Goal: Task Accomplishment & Management: Complete application form

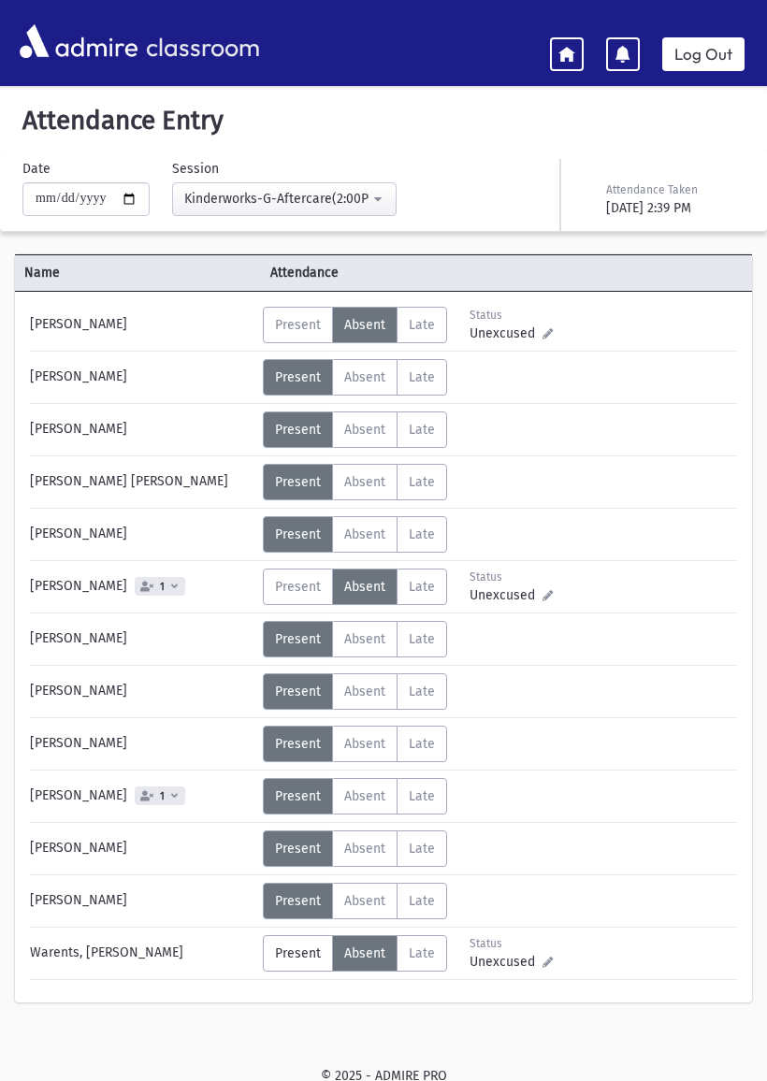
scroll to position [37, 0]
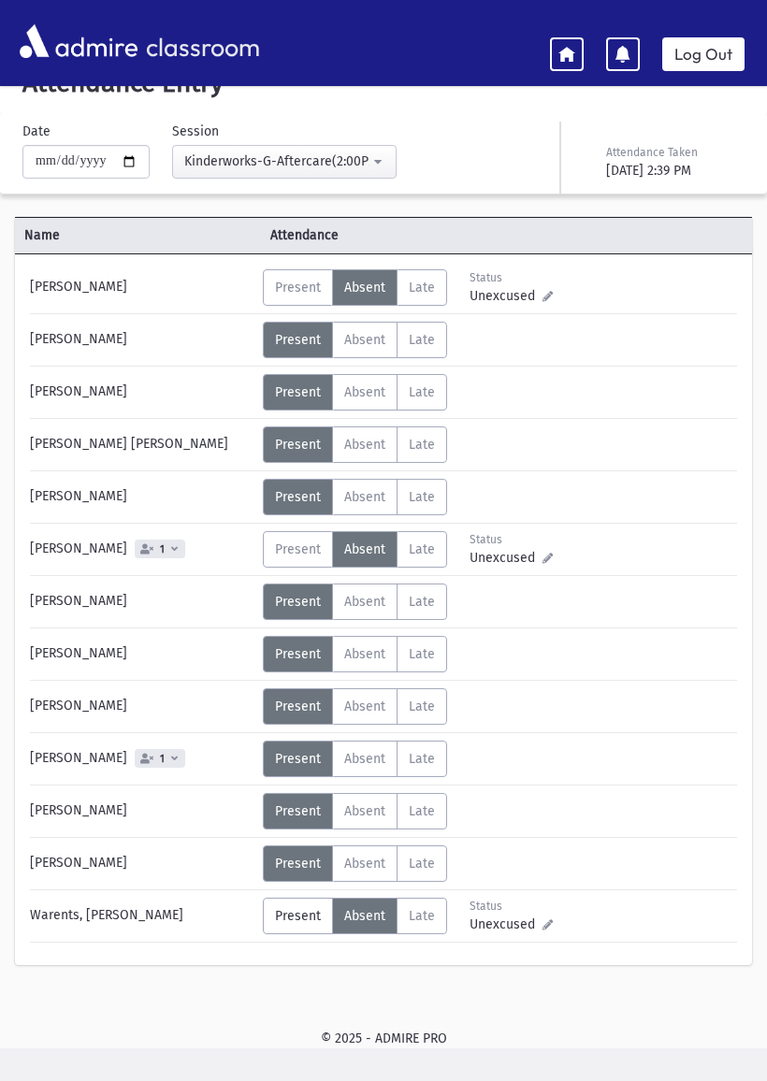
type input "**********"
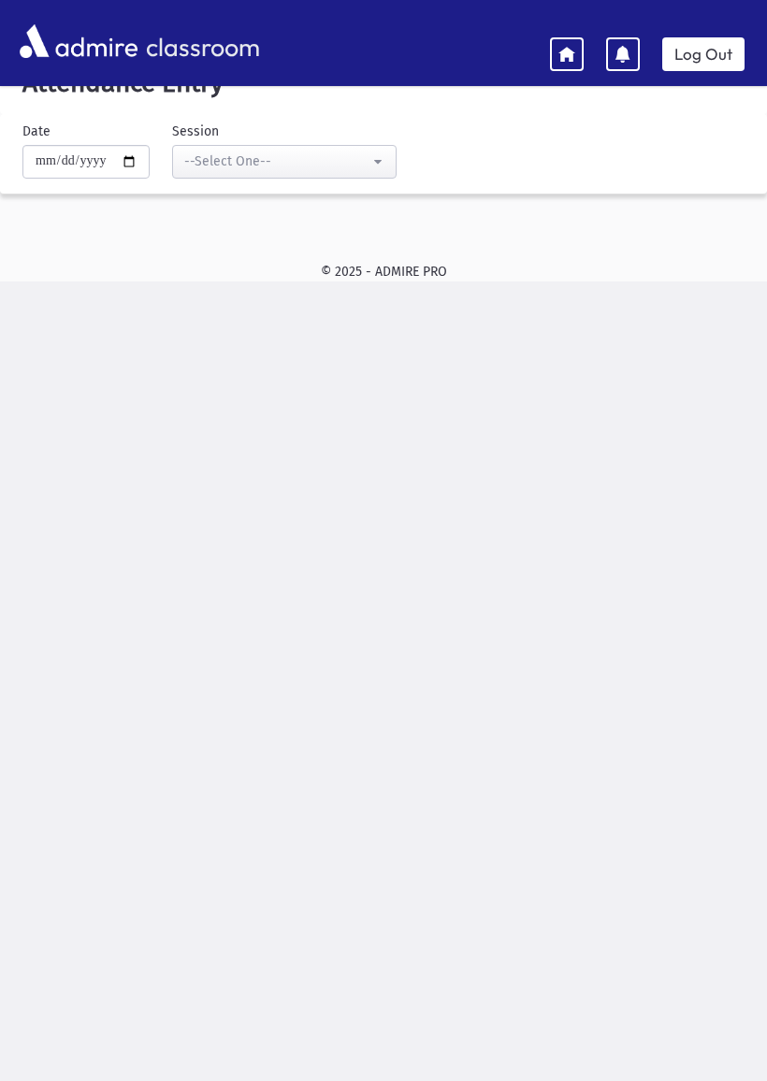
click at [186, 155] on div "--Select One--" at bounding box center [276, 161] width 185 height 20
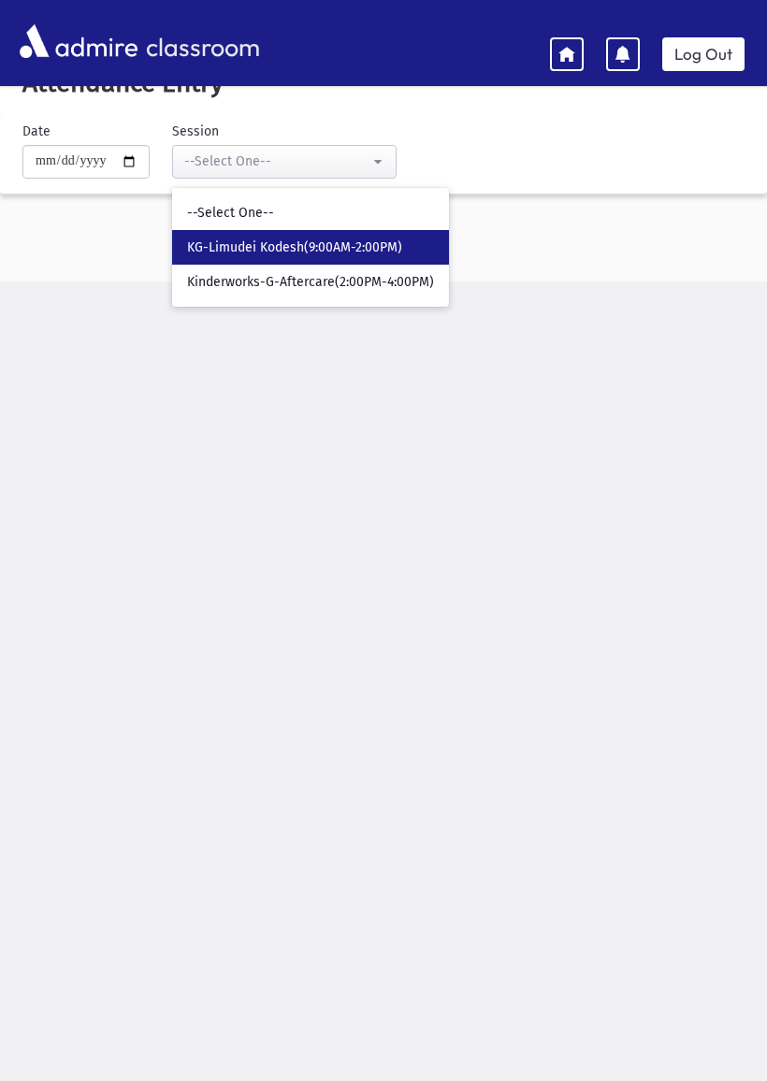
click at [187, 244] on span "KG-Limudei Kodesh(9:00AM-2:00PM)" at bounding box center [294, 247] width 215 height 19
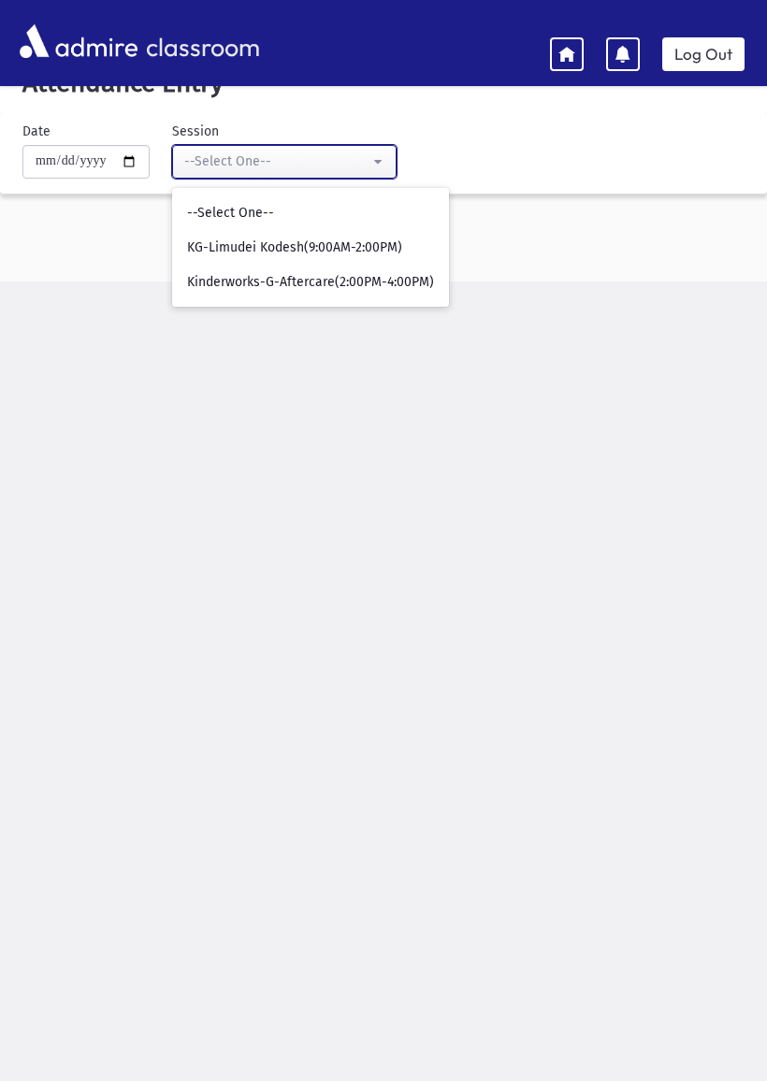
select select "****"
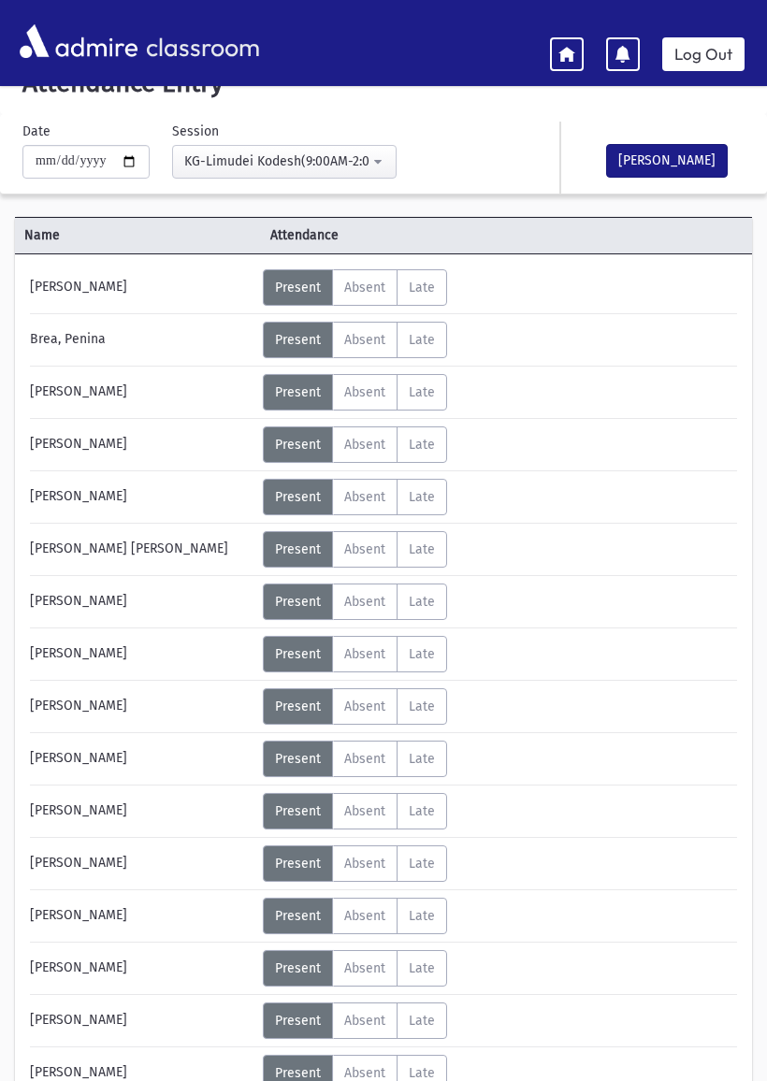
click at [562, 55] on icon at bounding box center [566, 53] width 17 height 17
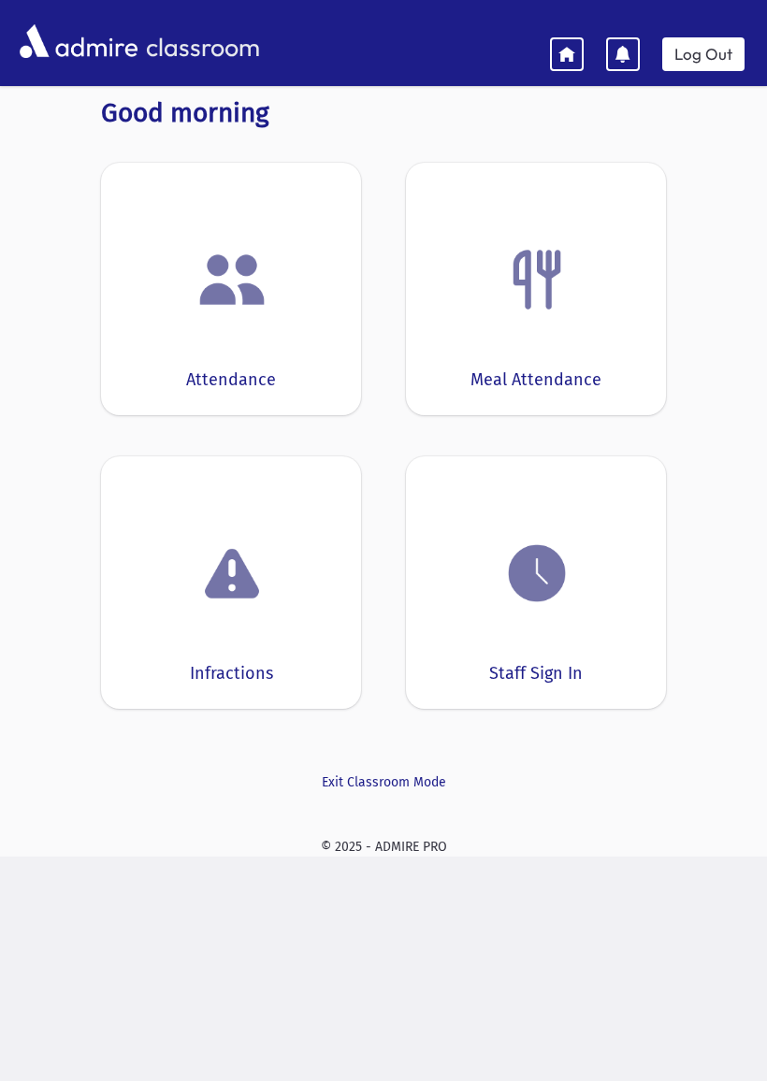
click at [524, 606] on img at bounding box center [536, 573] width 71 height 71
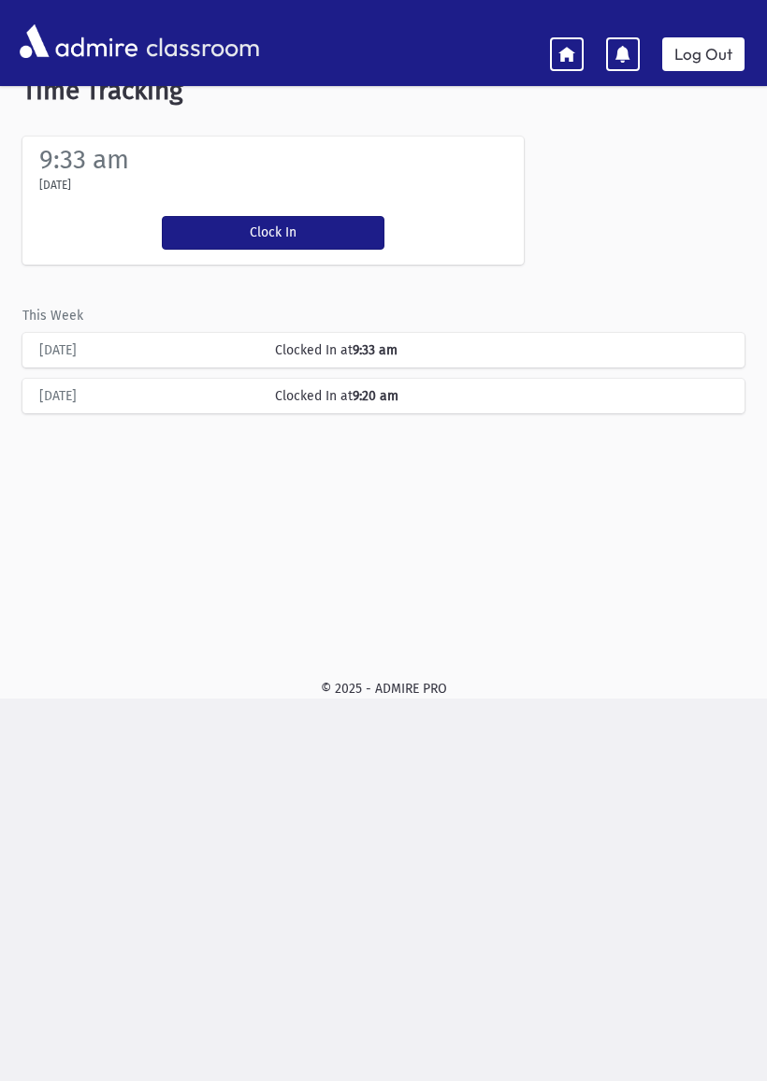
click at [237, 217] on button "Clock In" at bounding box center [273, 233] width 223 height 34
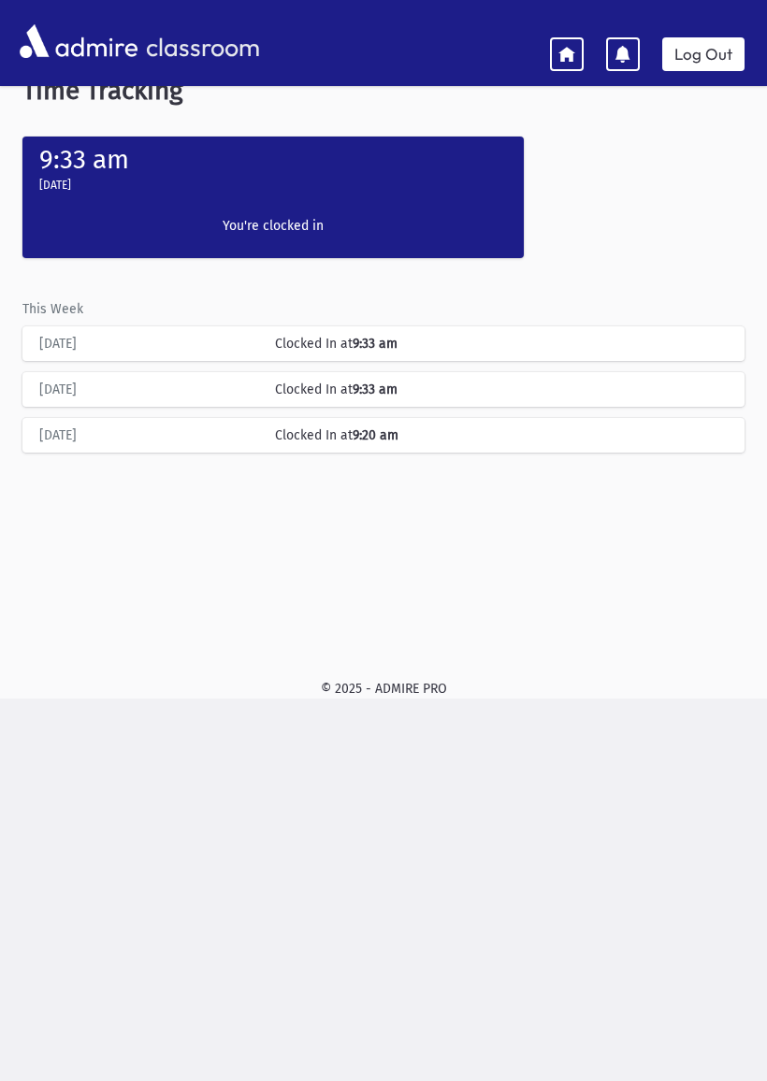
click at [712, 54] on link "Log Out" at bounding box center [703, 54] width 82 height 34
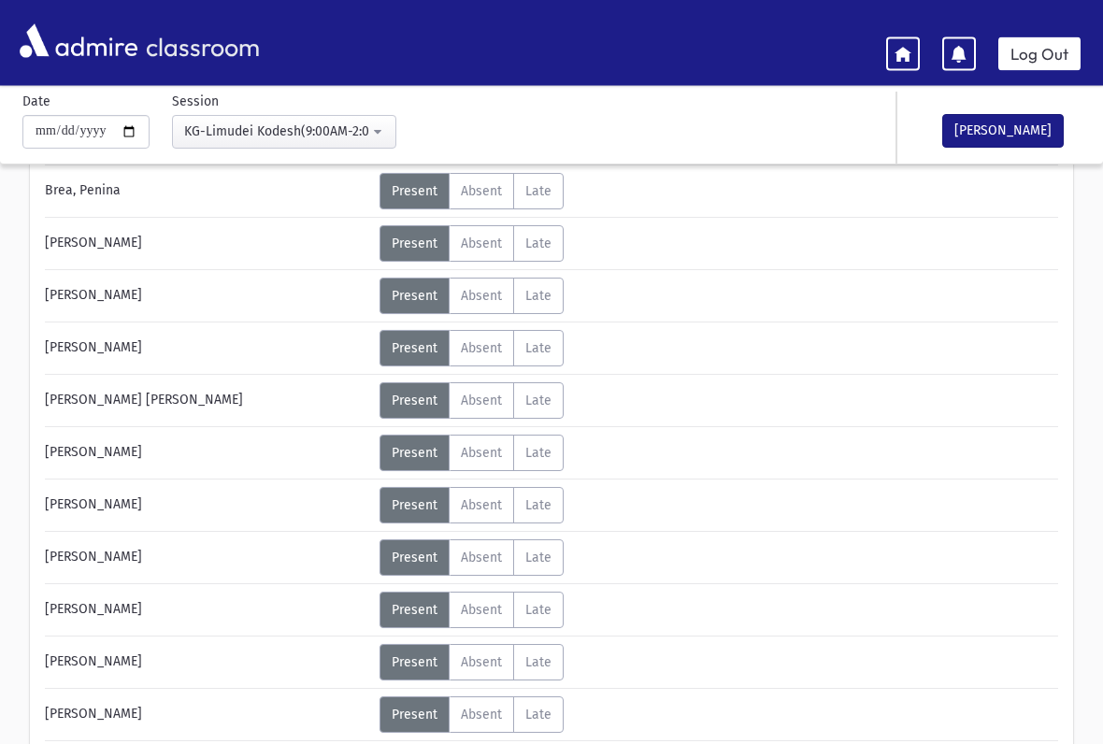
scroll to position [187, 0]
click at [485, 456] on span "Absent" at bounding box center [481, 452] width 41 height 16
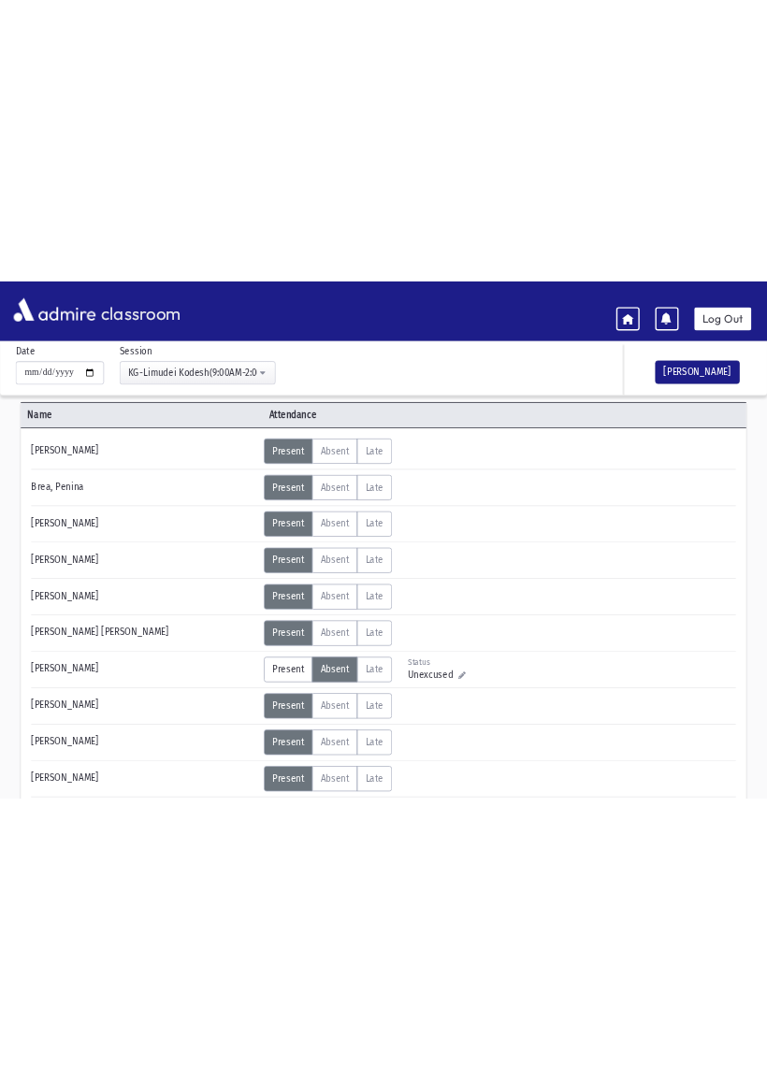
scroll to position [0, 0]
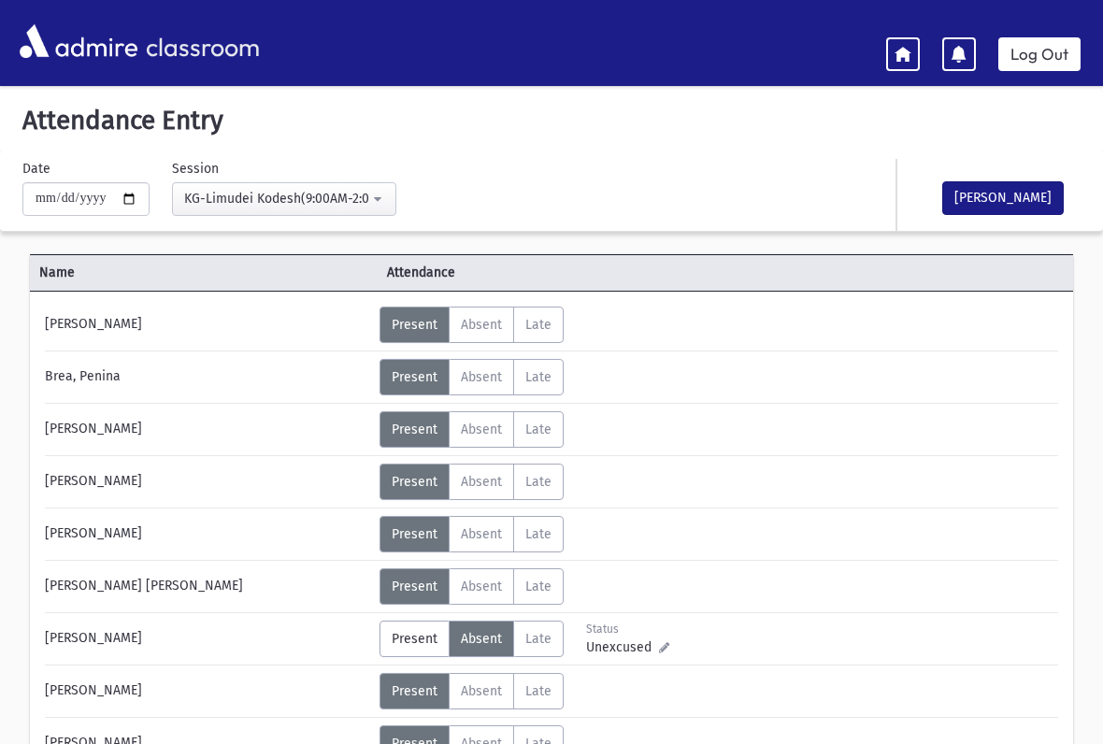
click at [1023, 191] on button "[PERSON_NAME]" at bounding box center [1003, 198] width 122 height 34
